Goal: Task Accomplishment & Management: Complete application form

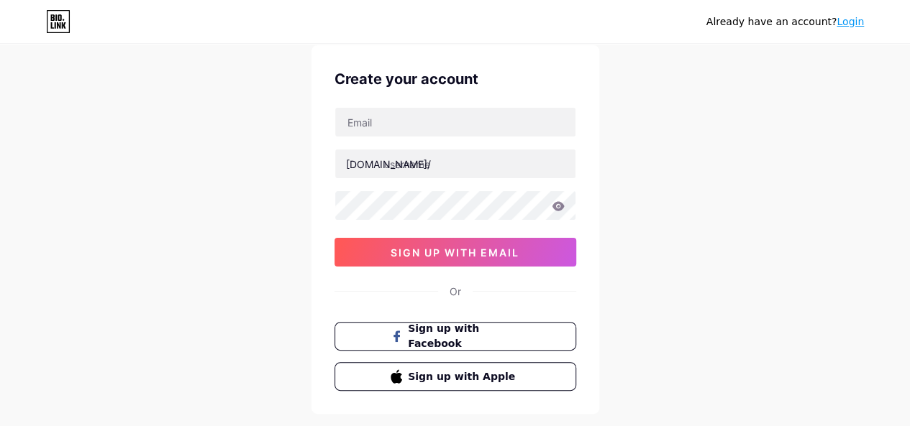
scroll to position [22, 0]
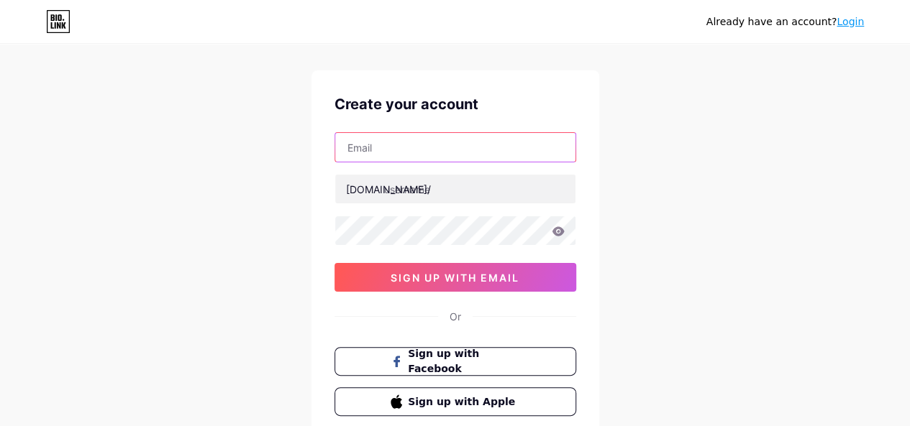
click at [446, 158] on input "text" at bounding box center [455, 147] width 240 height 29
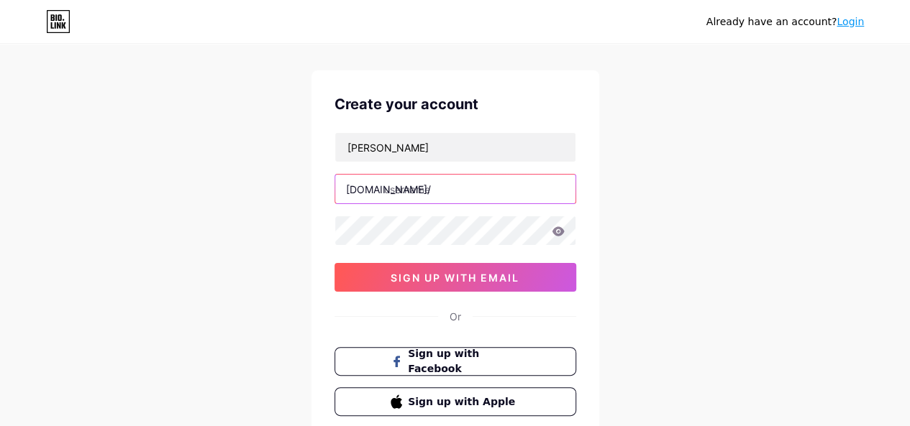
click at [413, 199] on input "text" at bounding box center [455, 189] width 240 height 29
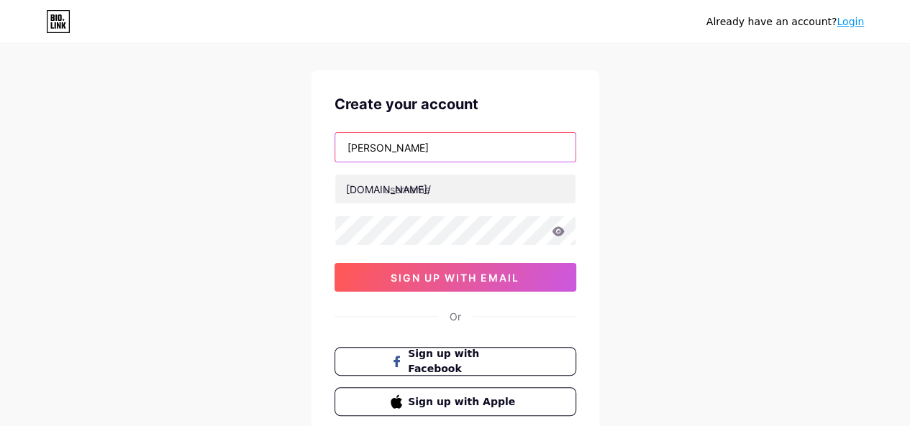
click at [441, 137] on input "shahd dorgham" at bounding box center [455, 147] width 240 height 29
type input "s"
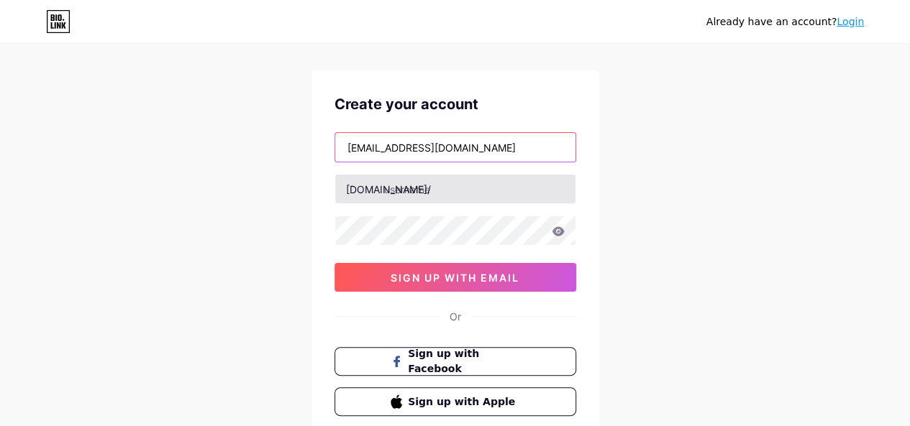
type input "shahd.dorgham2202@gmail.com"
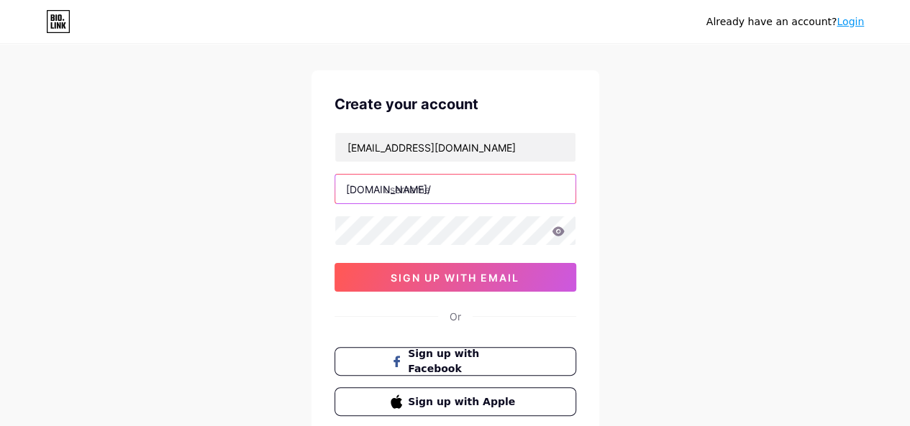
click at [434, 198] on input "text" at bounding box center [455, 189] width 240 height 29
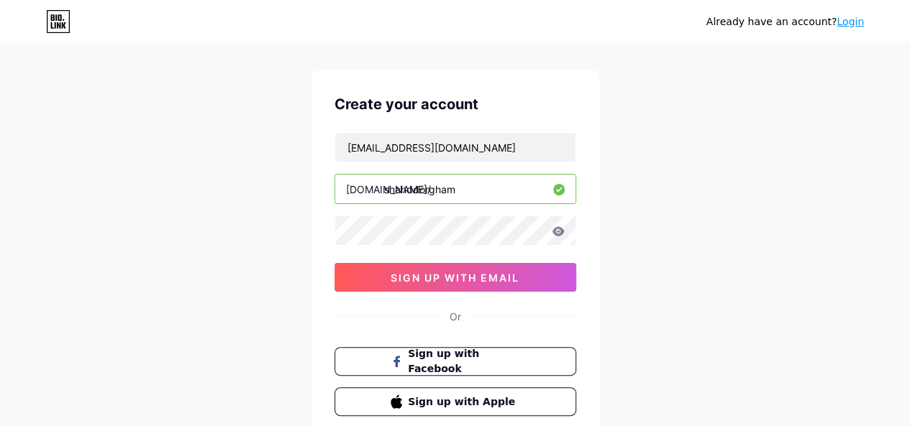
type input "shahddorgham"
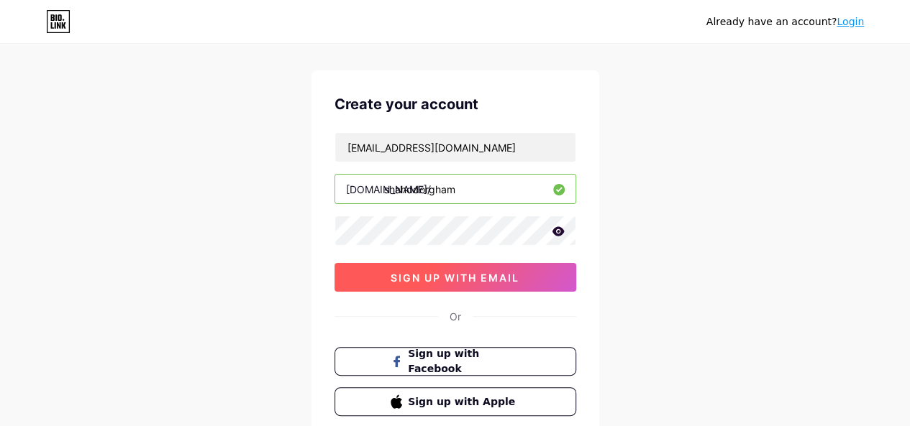
click at [457, 273] on span "sign up with email" at bounding box center [455, 278] width 129 height 12
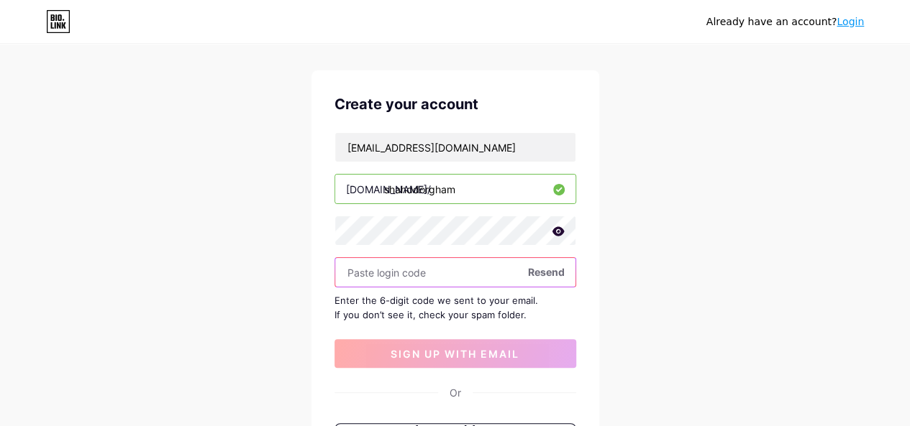
scroll to position [198, 0]
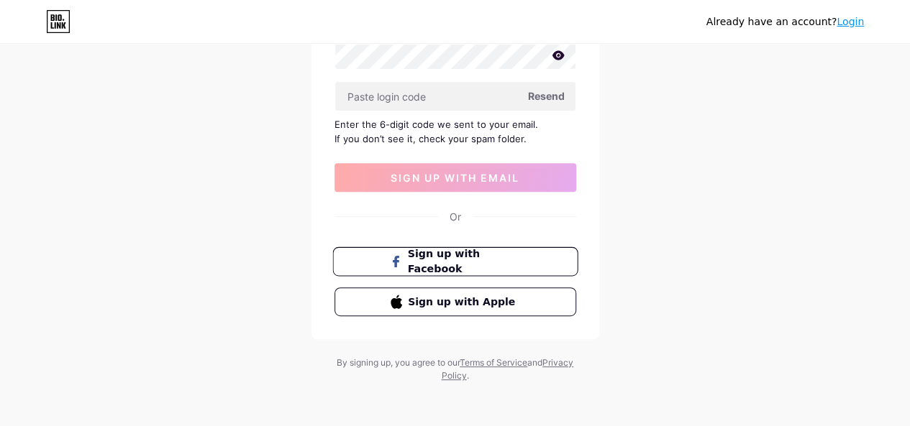
click at [485, 257] on span "Sign up with Facebook" at bounding box center [463, 262] width 113 height 31
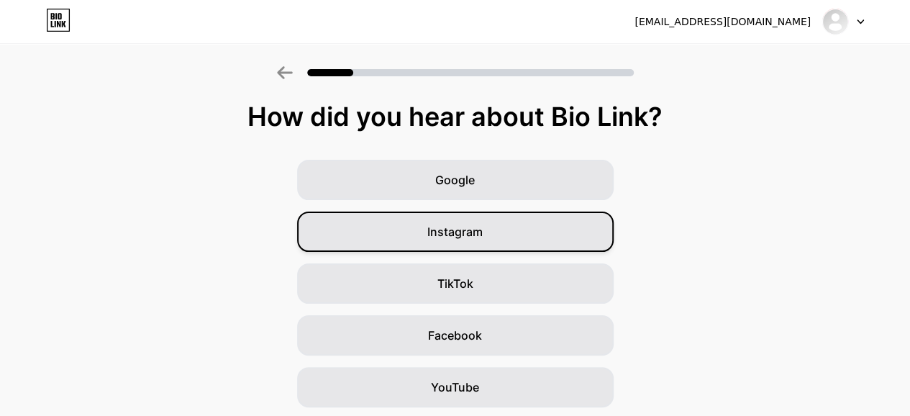
click at [519, 226] on div "Instagram" at bounding box center [455, 231] width 316 height 40
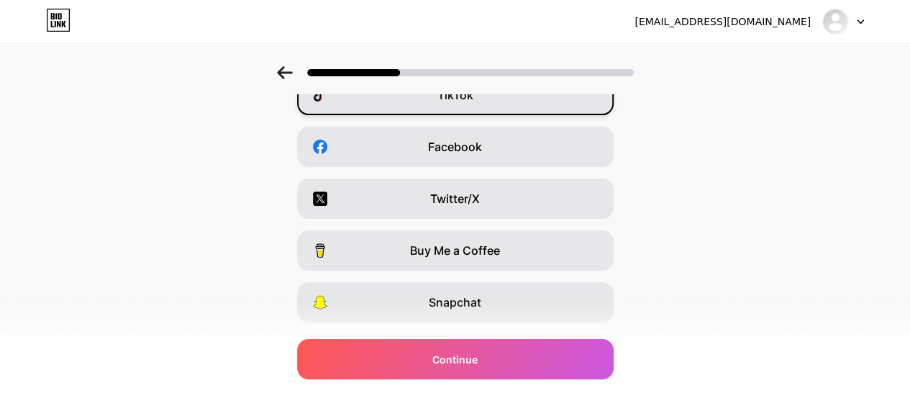
scroll to position [206, 0]
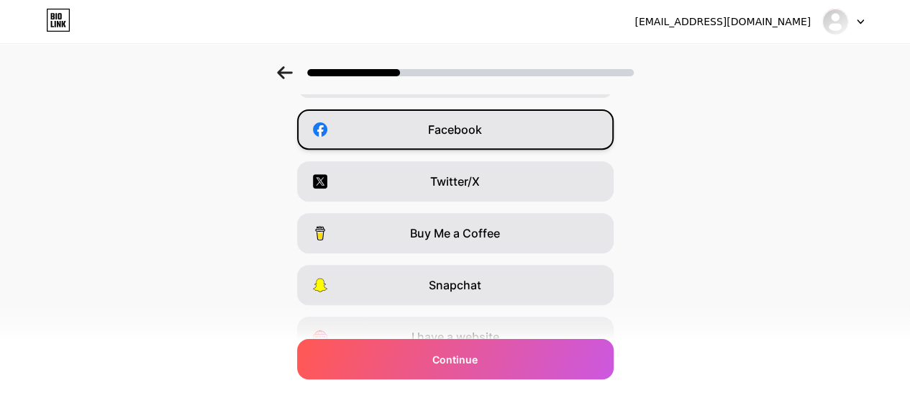
click at [508, 130] on div "Facebook" at bounding box center [455, 129] width 316 height 40
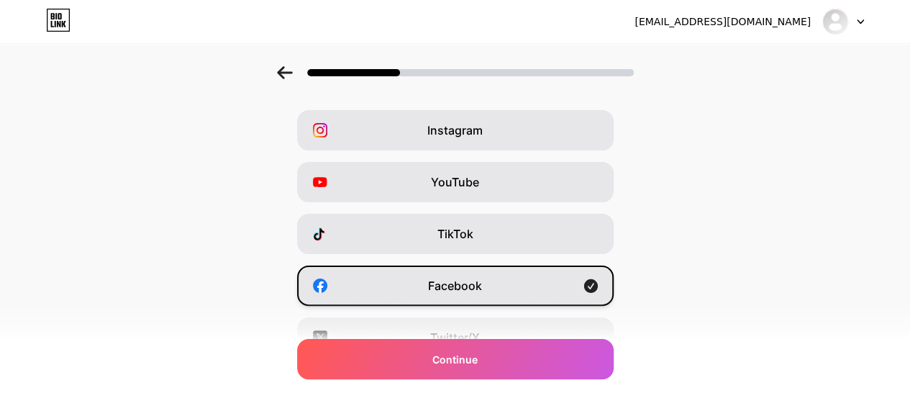
scroll to position [0, 0]
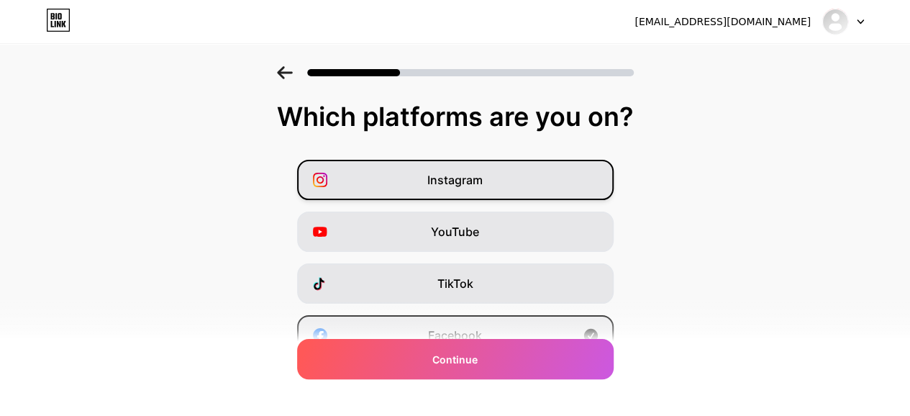
click at [512, 191] on div "Instagram" at bounding box center [455, 180] width 316 height 40
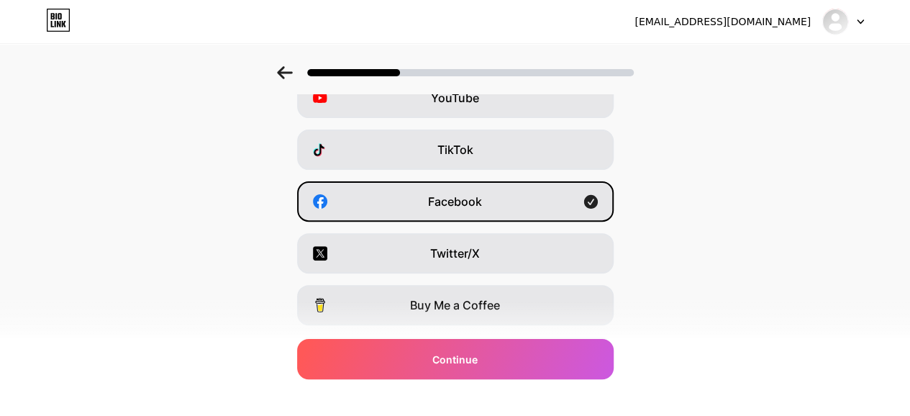
scroll to position [101, 0]
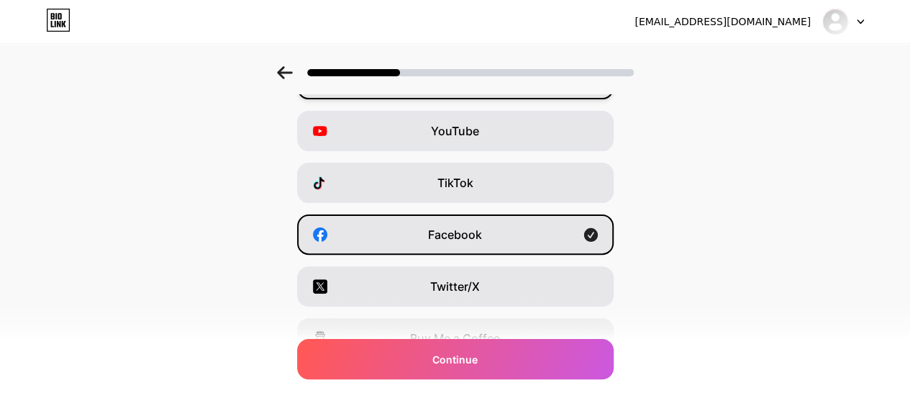
click at [512, 191] on div "TikTok" at bounding box center [455, 183] width 316 height 40
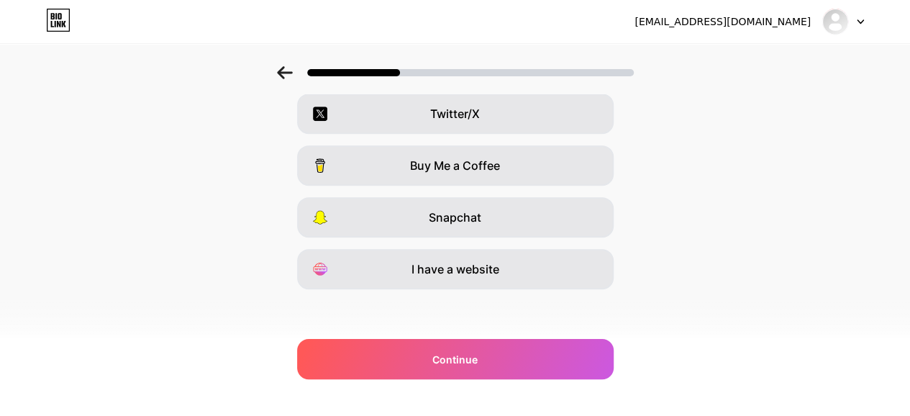
scroll to position [276, 0]
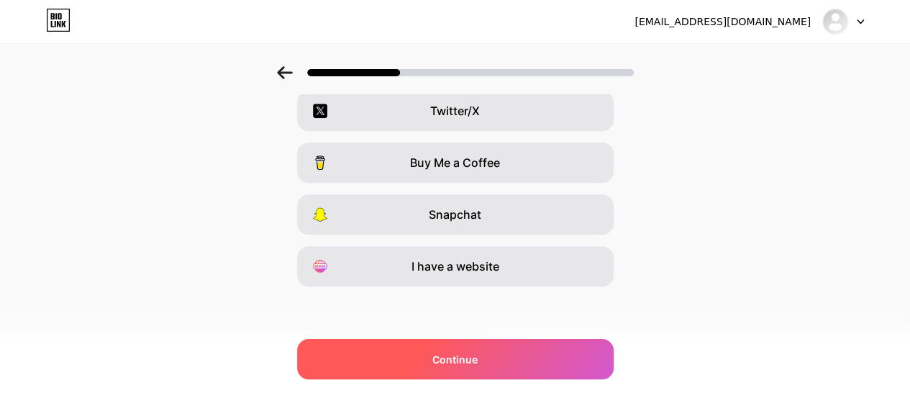
click at [489, 356] on div "Continue" at bounding box center [455, 359] width 316 height 40
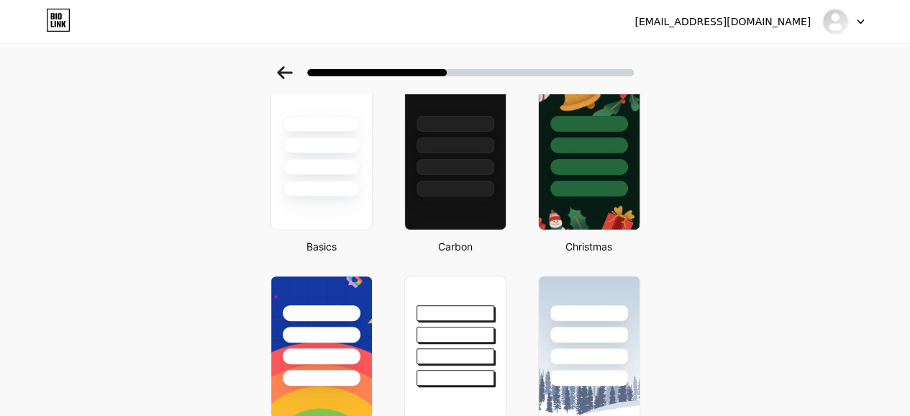
scroll to position [19, 0]
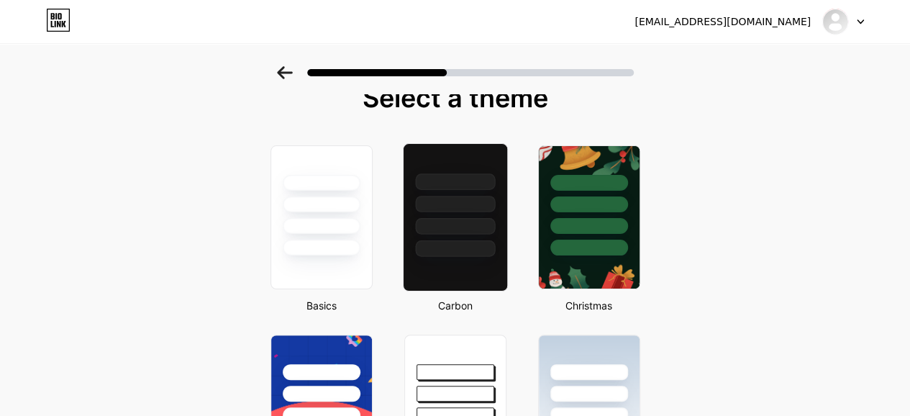
click at [479, 221] on div at bounding box center [455, 226] width 80 height 17
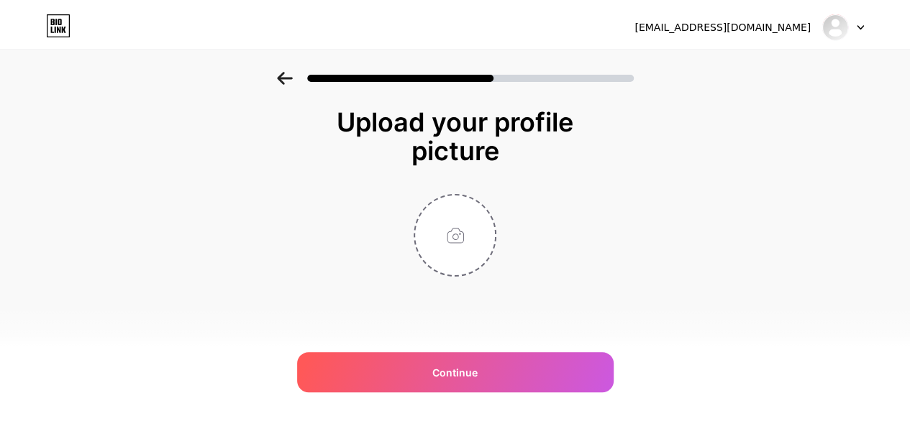
scroll to position [0, 0]
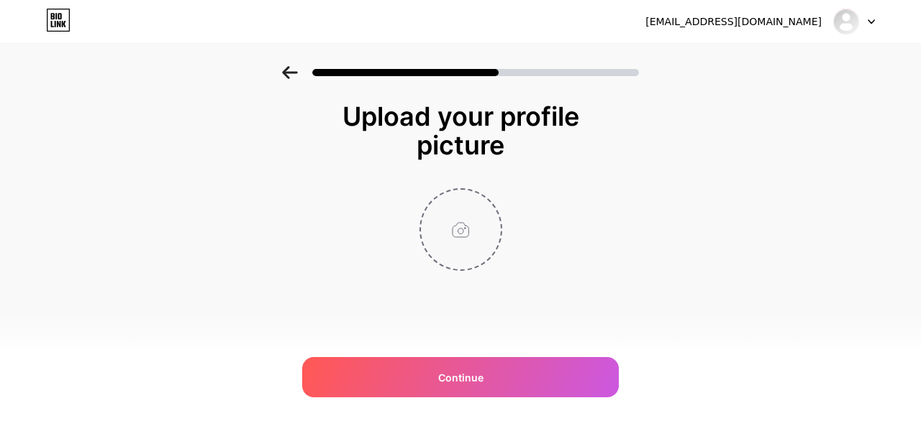
click at [454, 214] on input "file" at bounding box center [461, 230] width 80 height 80
click at [293, 73] on icon at bounding box center [289, 72] width 15 height 13
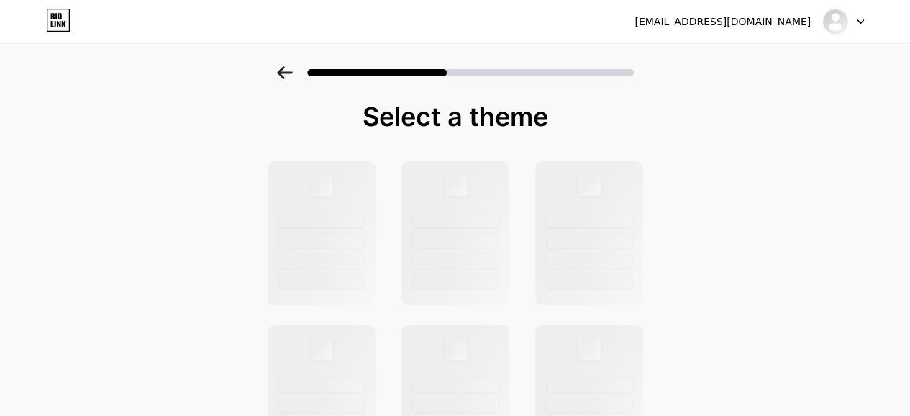
click at [292, 73] on icon at bounding box center [284, 72] width 15 height 13
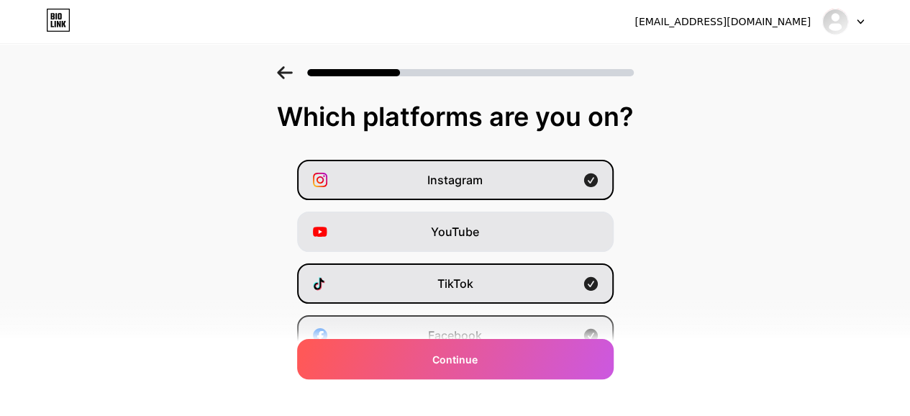
click at [857, 24] on div at bounding box center [843, 22] width 42 height 26
click at [793, 67] on li "Logout" at bounding box center [774, 59] width 178 height 39
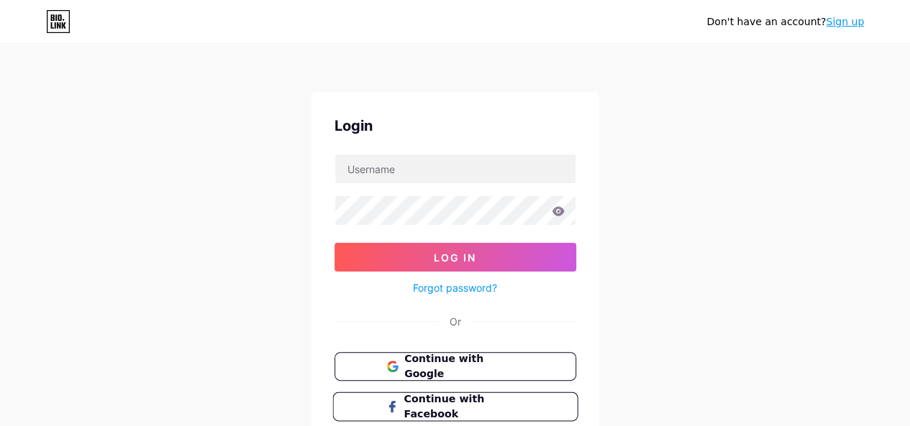
click at [508, 395] on button "Continue with Facebook" at bounding box center [454, 407] width 245 height 29
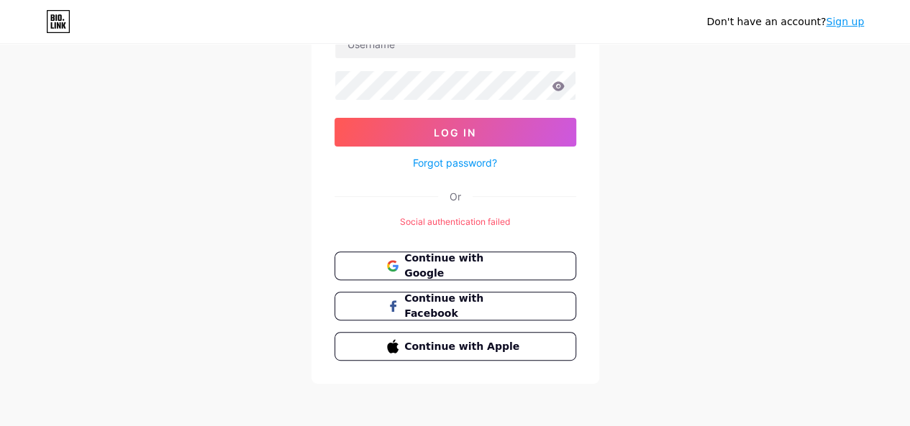
scroll to position [126, 0]
click at [490, 300] on span "Continue with Facebook" at bounding box center [463, 306] width 120 height 31
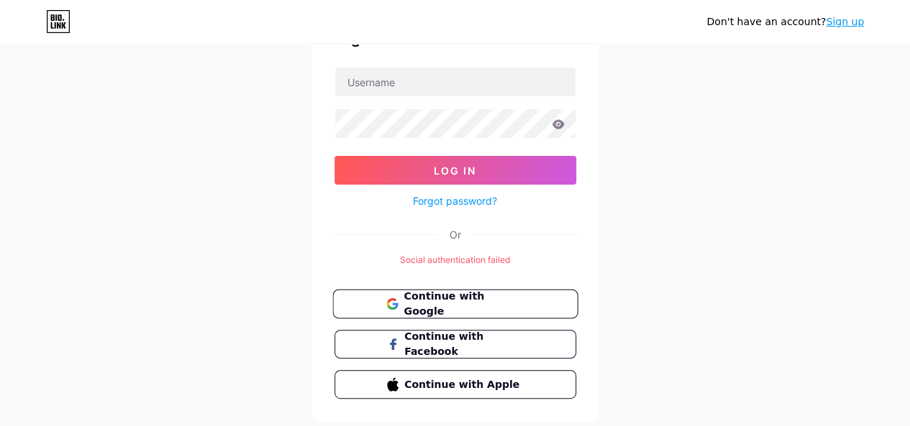
scroll to position [126, 0]
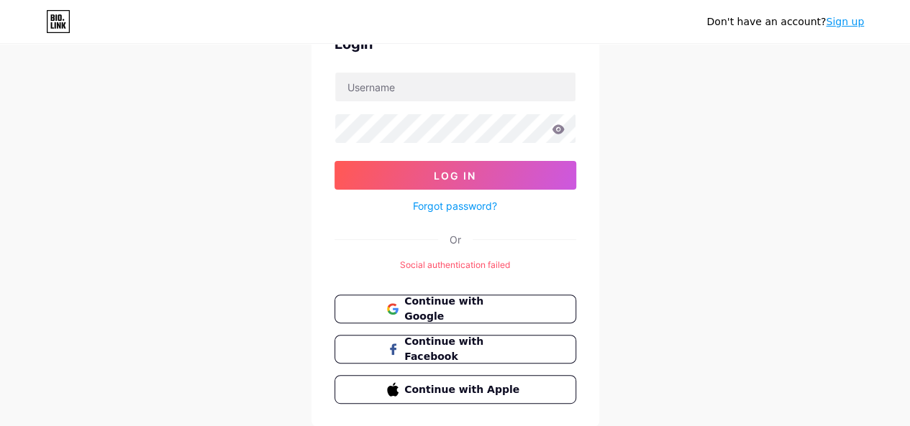
scroll to position [126, 0]
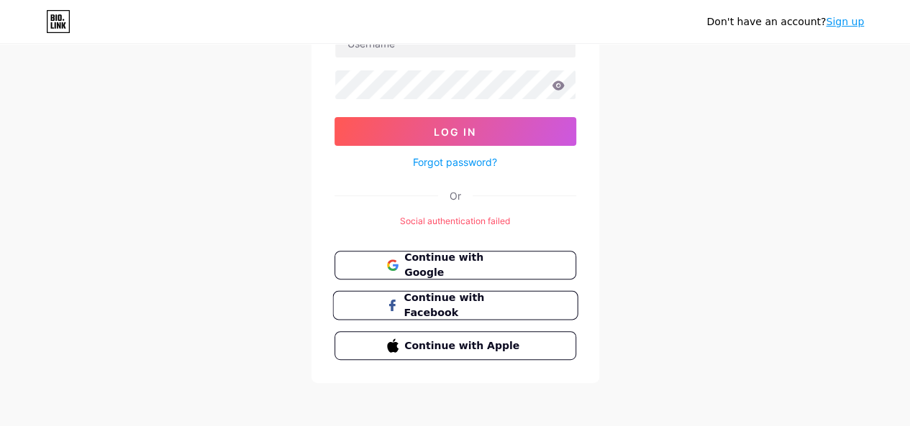
click at [409, 304] on span "Continue with Facebook" at bounding box center [463, 306] width 120 height 31
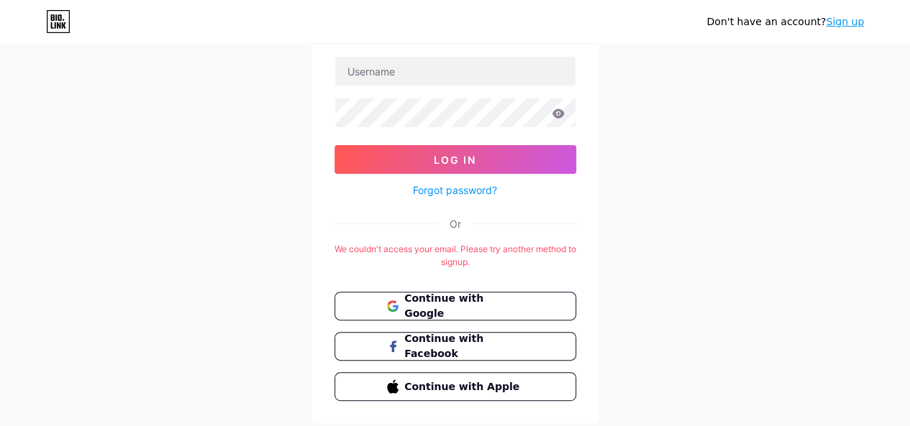
scroll to position [110, 0]
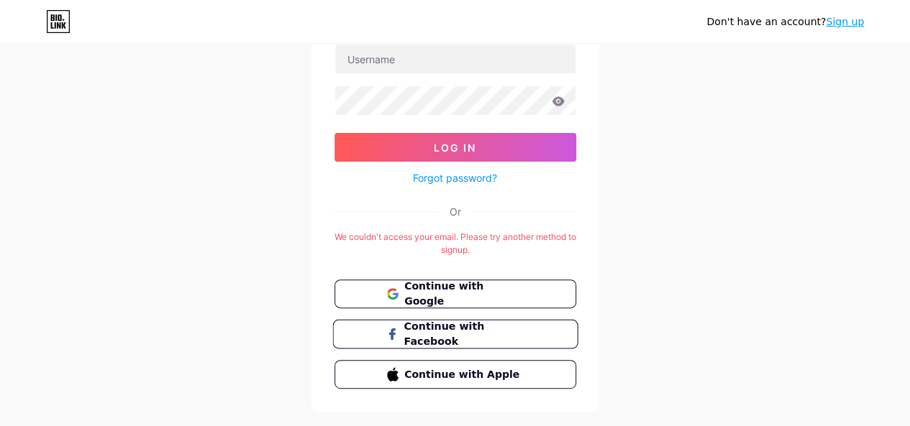
click at [476, 342] on button "Continue with Facebook" at bounding box center [454, 334] width 245 height 29
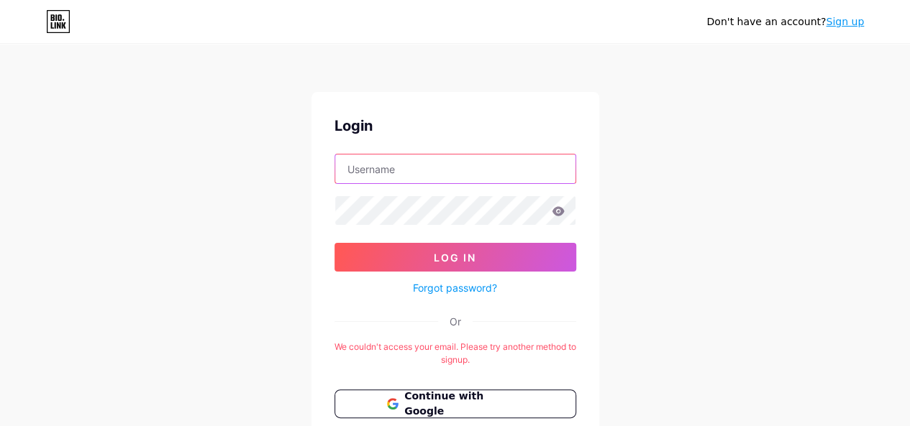
click at [393, 168] on input "text" at bounding box center [455, 169] width 240 height 29
click at [403, 170] on input "0" at bounding box center [455, 169] width 240 height 29
type input "01021733444"
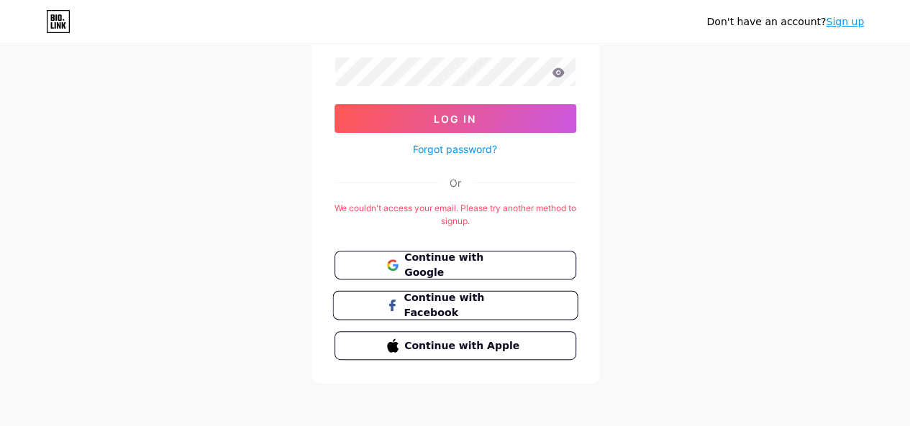
click at [447, 308] on span "Continue with Facebook" at bounding box center [463, 306] width 120 height 31
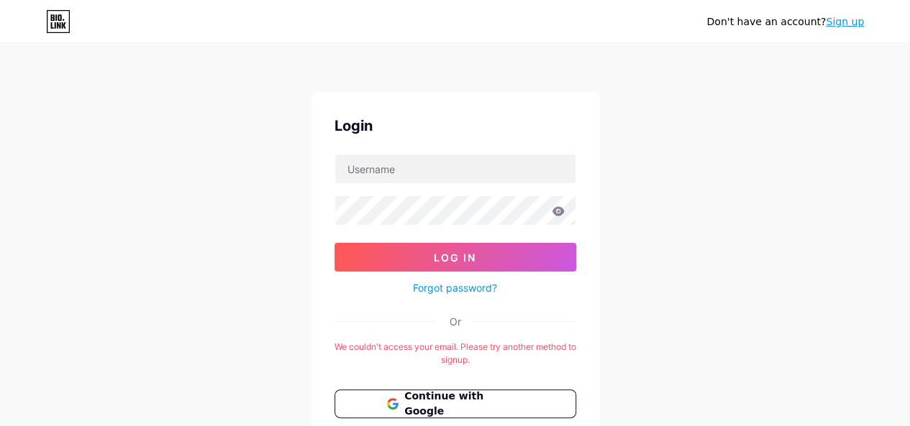
click at [833, 16] on link "Sign up" at bounding box center [845, 22] width 38 height 12
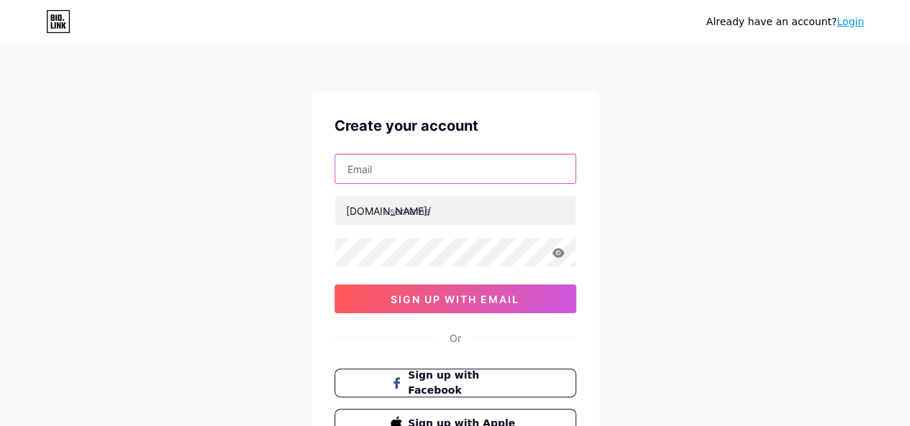
click at [519, 167] on input "text" at bounding box center [455, 169] width 240 height 29
click at [488, 173] on input "text" at bounding box center [455, 169] width 240 height 29
type input "01021733444"
click at [433, 169] on input "01021733444" at bounding box center [455, 169] width 240 height 29
click at [375, 210] on div "[DOMAIN_NAME]/" at bounding box center [388, 211] width 85 height 15
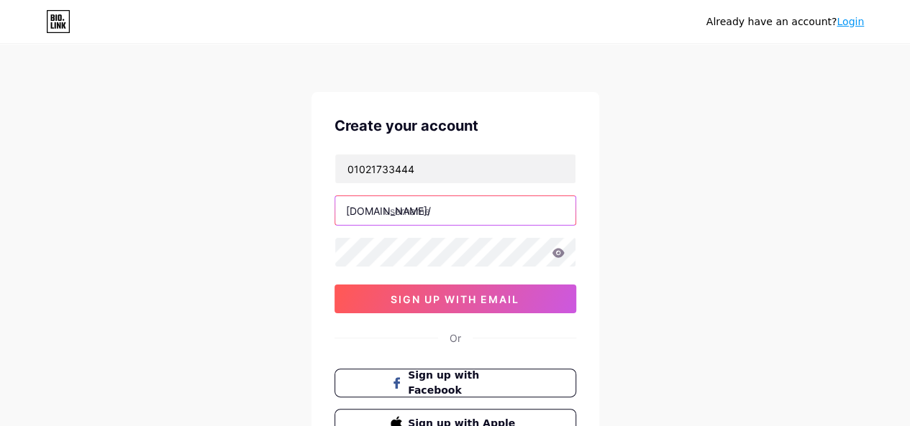
click at [423, 222] on input "text" at bounding box center [455, 210] width 240 height 29
type input "pastamood"
click at [557, 252] on icon at bounding box center [558, 252] width 12 height 9
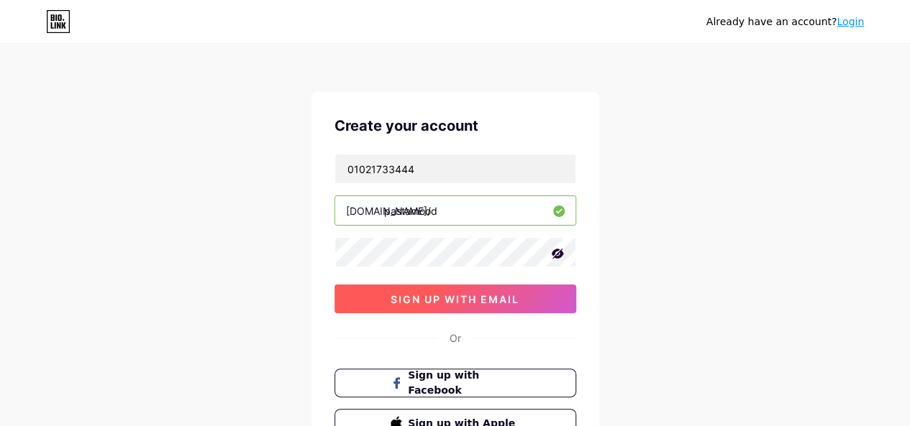
click at [528, 299] on button "sign up with email" at bounding box center [455, 299] width 242 height 29
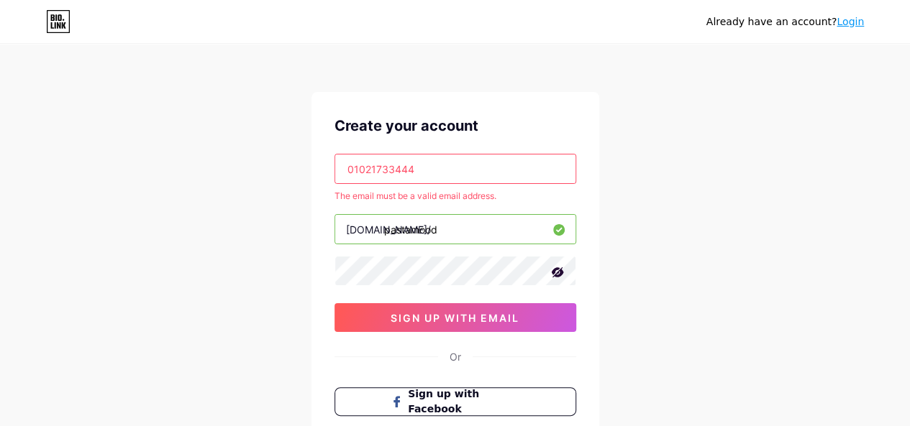
click at [487, 173] on input "01021733444" at bounding box center [455, 169] width 240 height 29
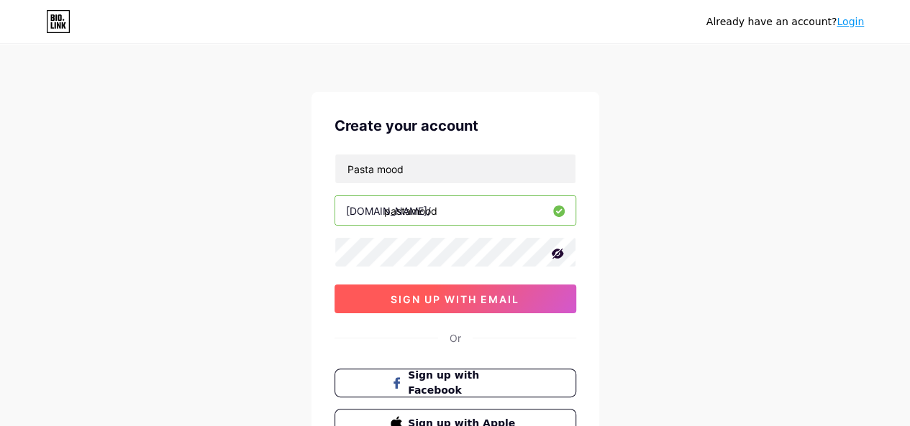
click at [482, 285] on button "sign up with email" at bounding box center [455, 299] width 242 height 29
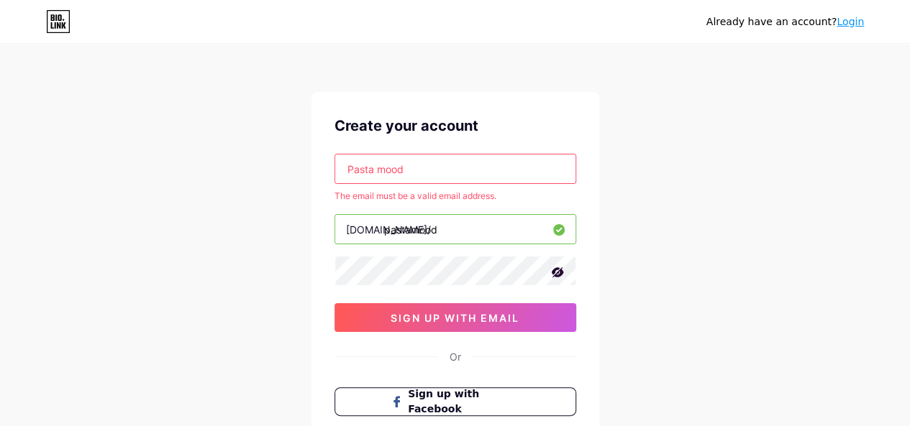
click at [378, 168] on input "Pasta mood" at bounding box center [455, 169] width 240 height 29
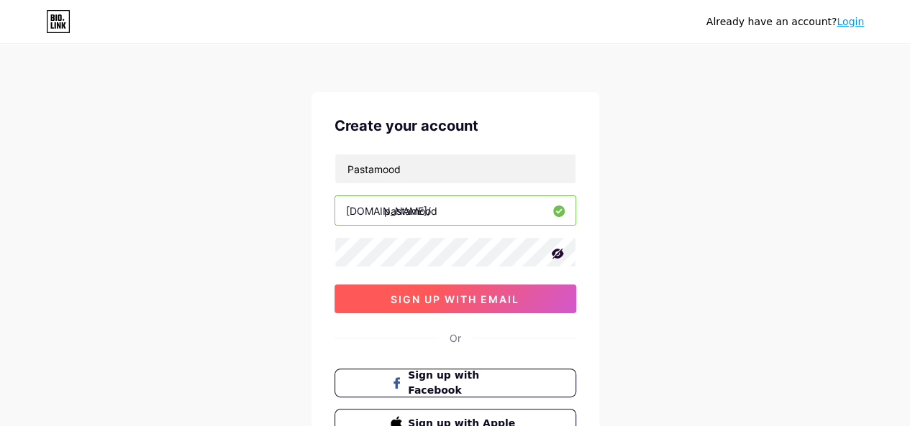
click at [432, 296] on span "sign up with email" at bounding box center [455, 299] width 129 height 12
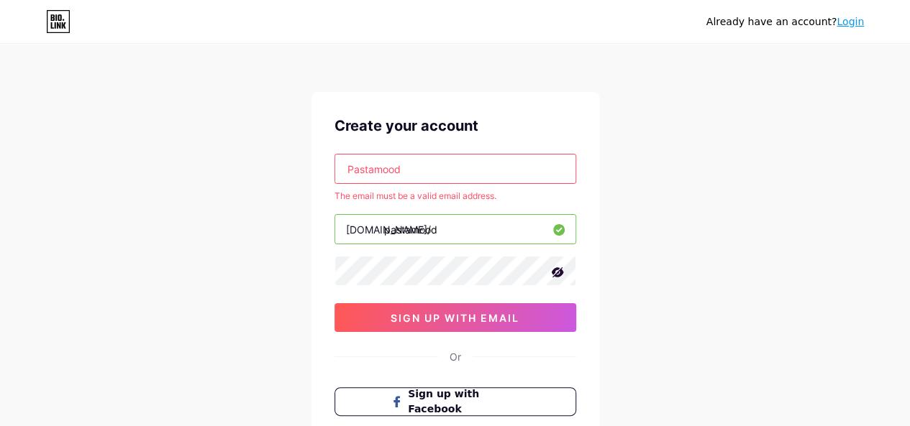
click at [429, 170] on input "Pastamood" at bounding box center [455, 169] width 240 height 29
type input "P"
